Goal: Find specific page/section: Find specific page/section

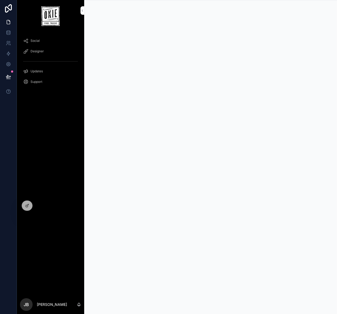
click at [0, 0] on icon at bounding box center [0, 0] width 0 height 0
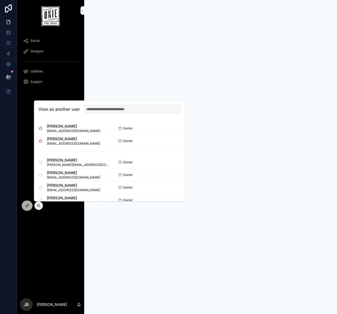
click at [0, 0] on button "Select" at bounding box center [0, 0] width 0 height 0
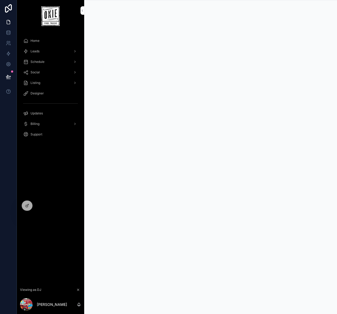
click at [41, 50] on div "Leads" at bounding box center [50, 51] width 55 height 8
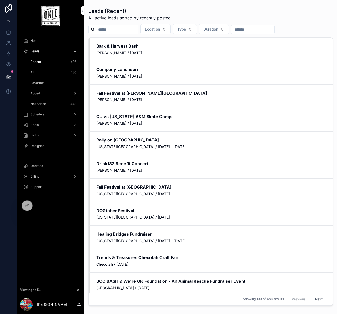
click at [42, 41] on div "Home" at bounding box center [50, 41] width 55 height 8
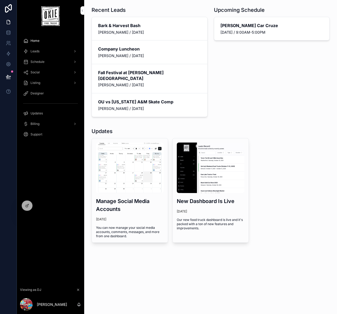
click at [38, 53] on div "Leads" at bounding box center [50, 51] width 55 height 8
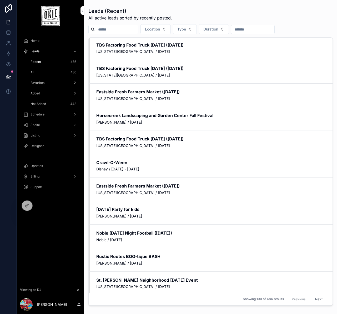
scroll to position [1804, 0]
